Goal: Information Seeking & Learning: Check status

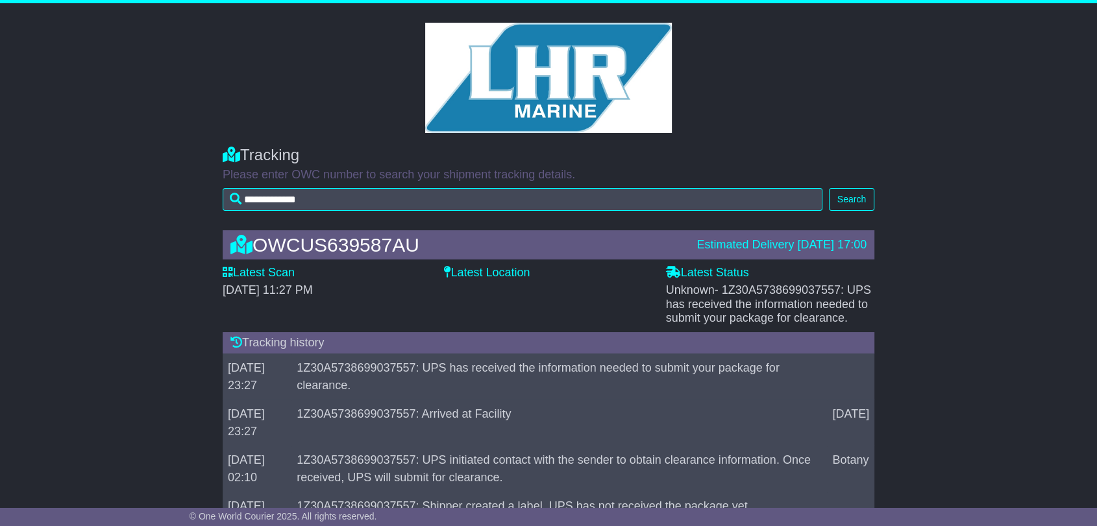
click at [794, 290] on span "- 1Z30A5738699037557: UPS has received the information needed to submit your pa…" at bounding box center [768, 304] width 205 height 41
copy span "1Z30A5738699037557"
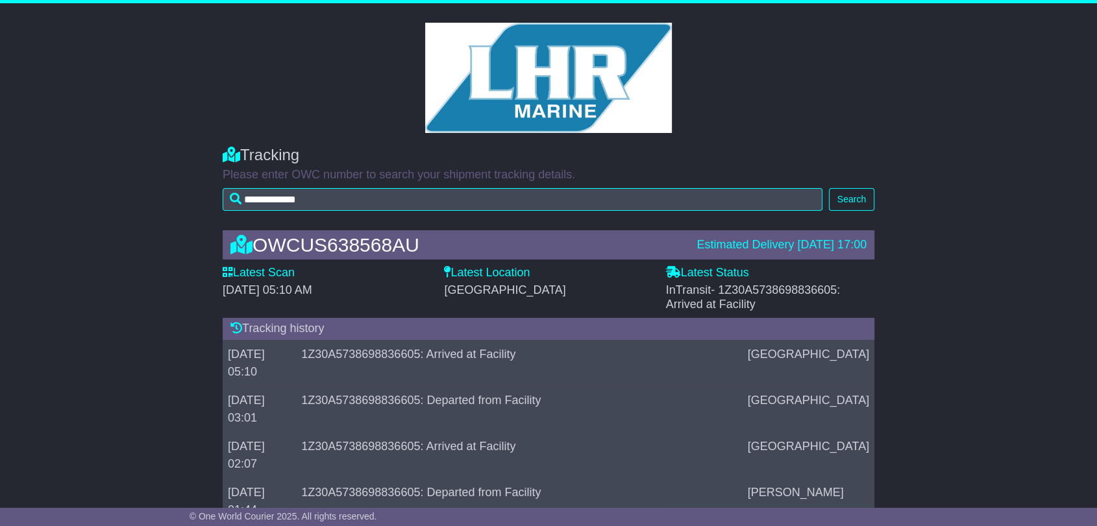
click at [814, 293] on span "- 1Z30A5738698836605: Arrived at Facility" at bounding box center [753, 297] width 175 height 27
copy span "1Z30A5738698836605"
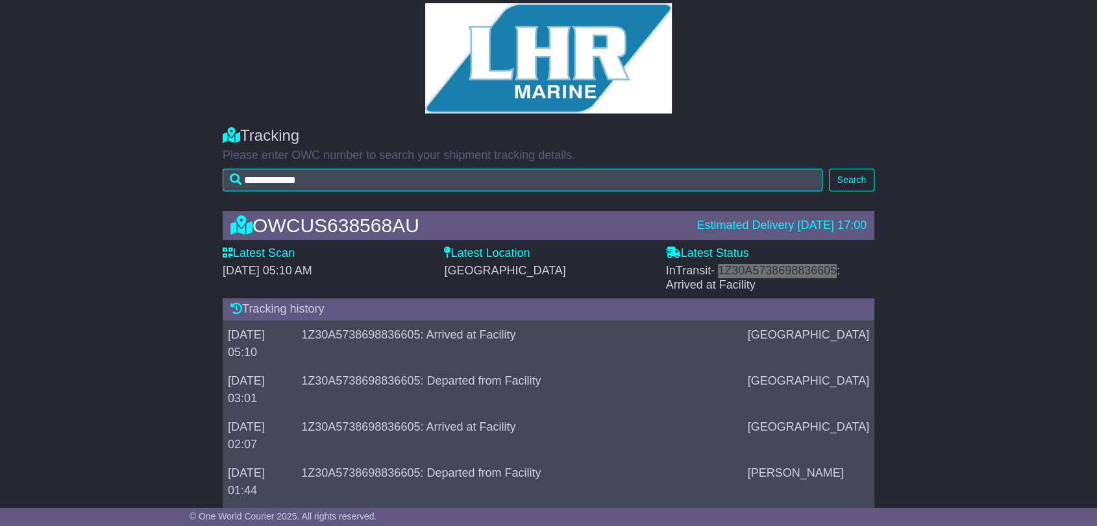
scroll to position [30, 0]
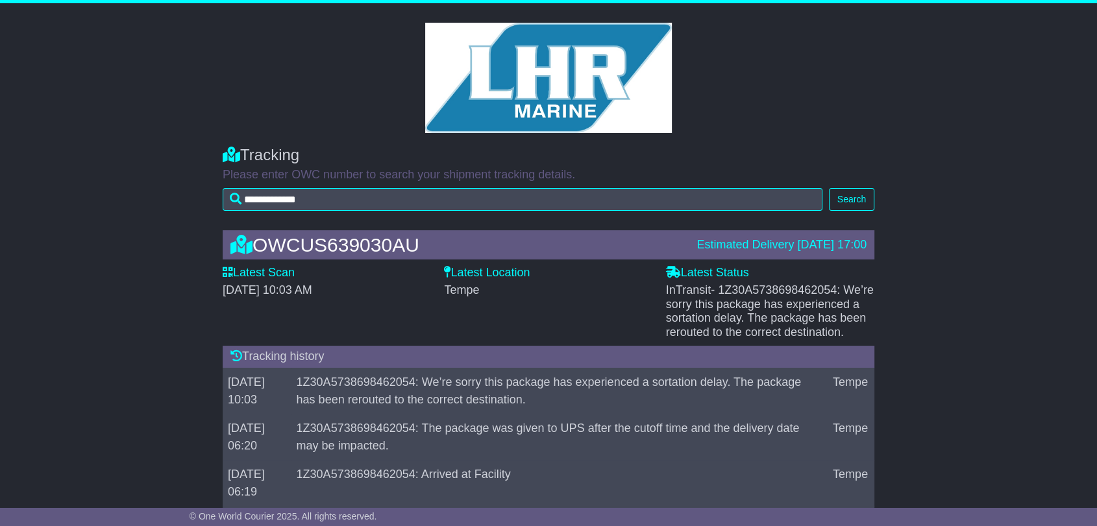
click at [778, 294] on span "- 1Z30A5738698462054: We’re sorry this package has experienced a sortation dela…" at bounding box center [770, 311] width 208 height 55
copy span "1Z30A5738698462054"
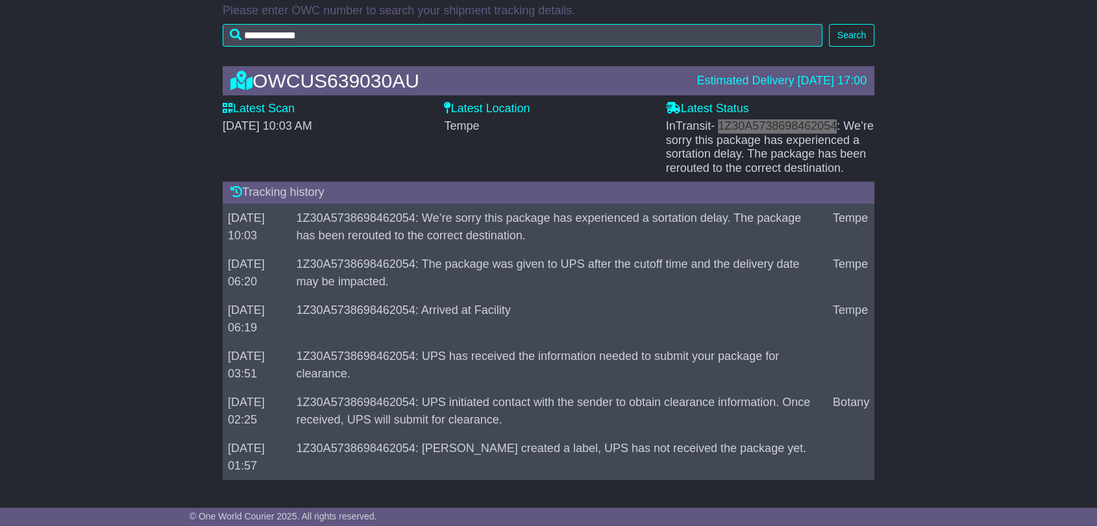
scroll to position [177, 0]
